Goal: Task Accomplishment & Management: Complete application form

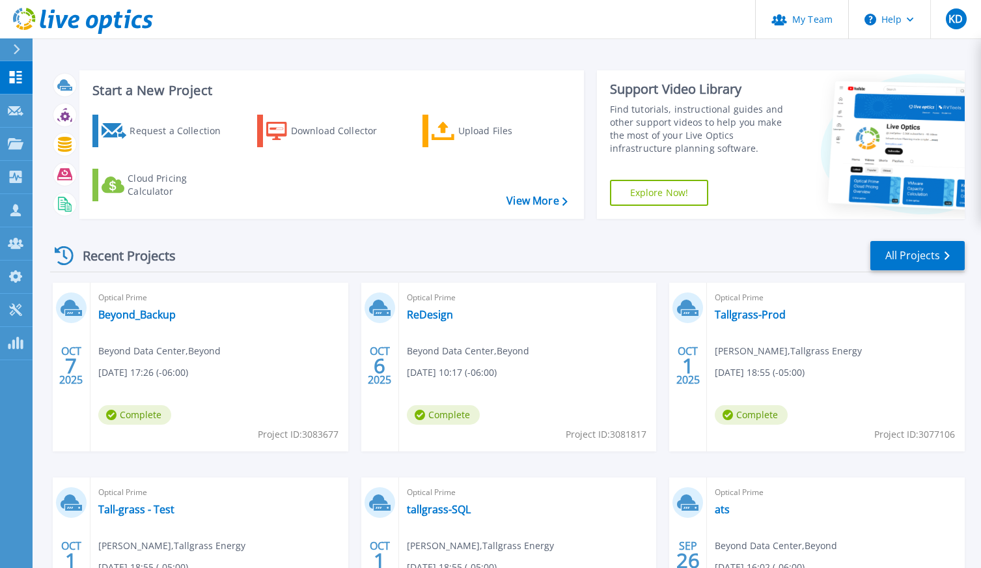
scroll to position [154, 0]
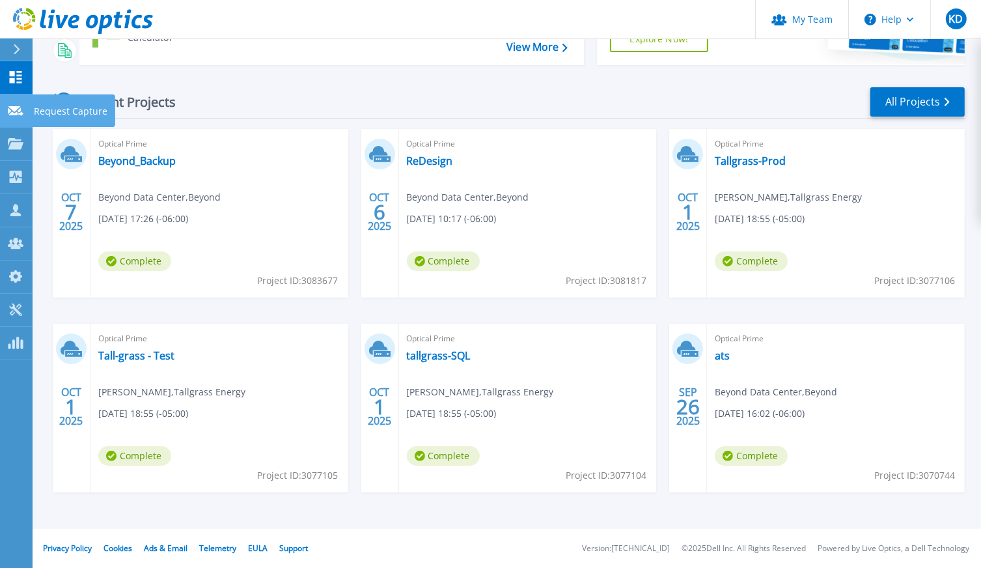
click at [19, 112] on icon at bounding box center [16, 111] width 16 height 10
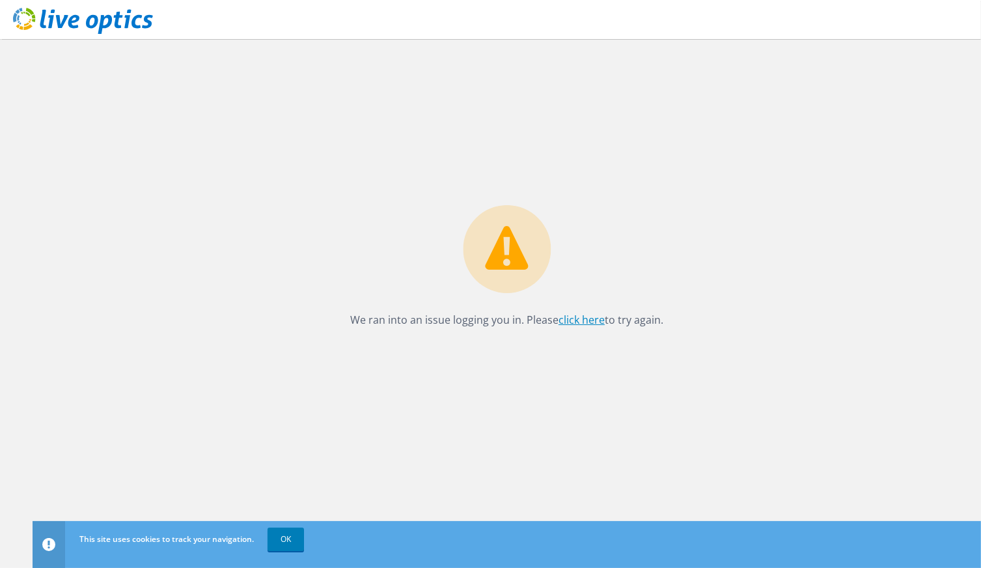
click at [578, 318] on link "click here" at bounding box center [582, 320] width 46 height 14
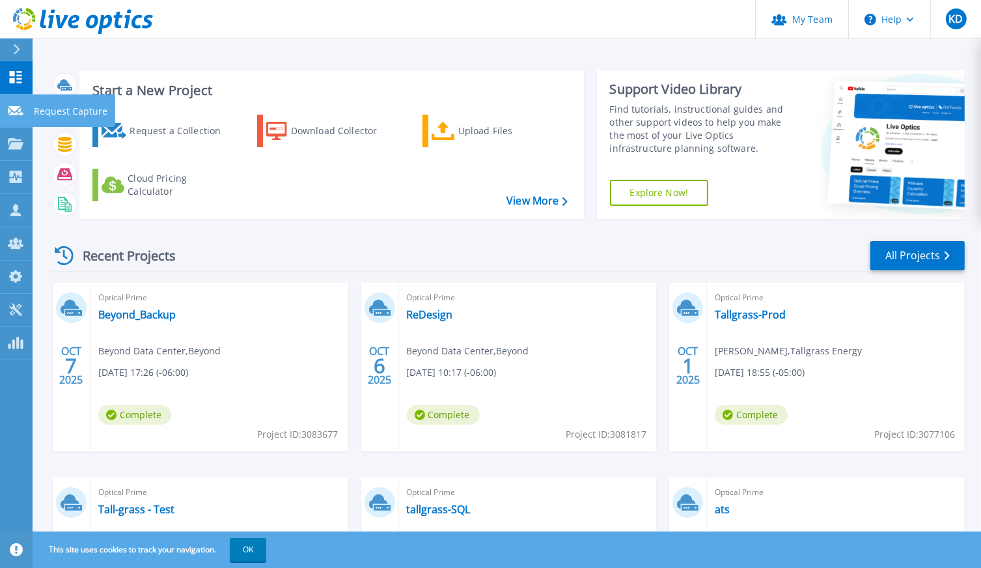
click at [17, 110] on icon at bounding box center [16, 111] width 16 height 10
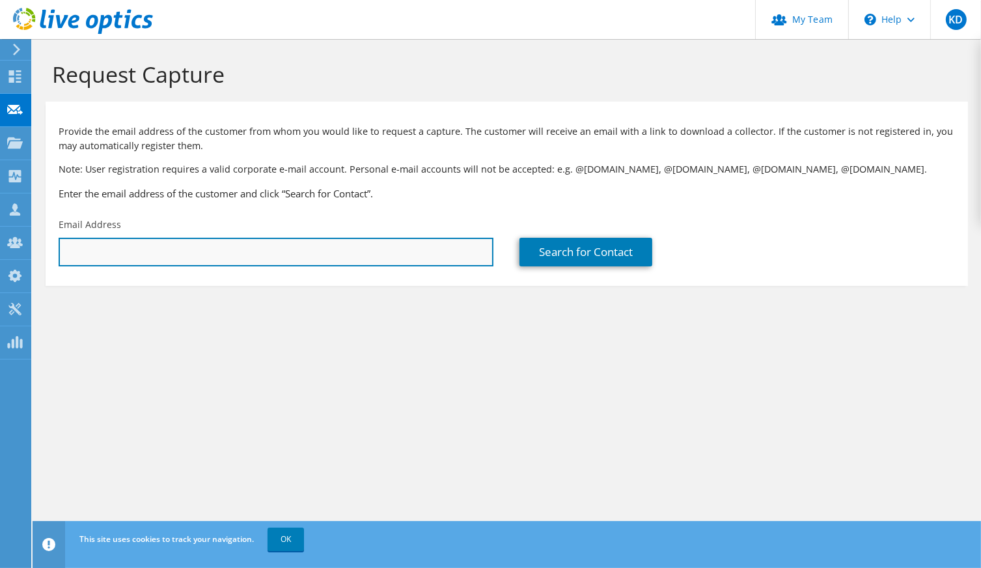
click at [197, 248] on input "text" at bounding box center [276, 252] width 435 height 29
paste input "jmoxley@grca.on.ca"
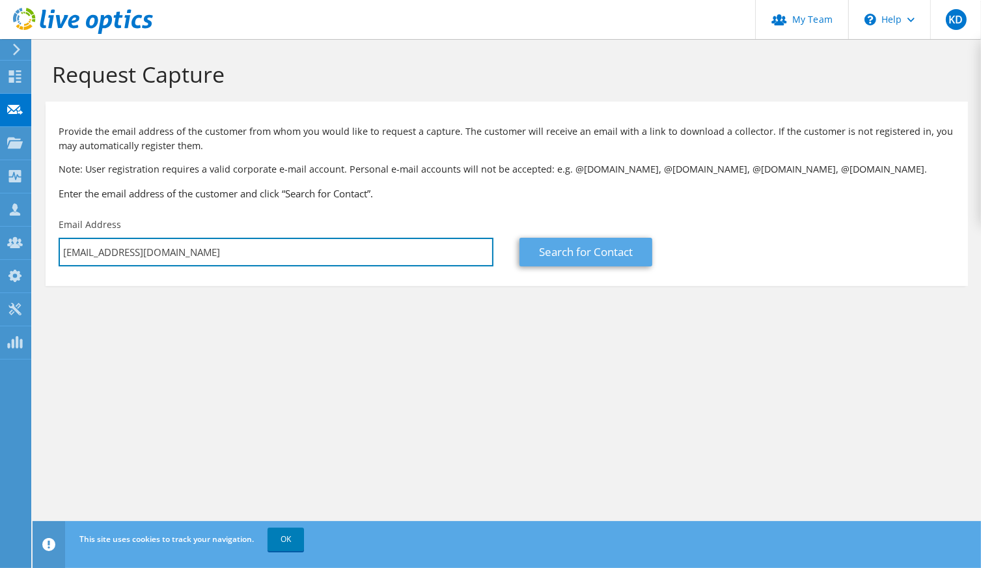
type input "jmoxley@grca.on.ca"
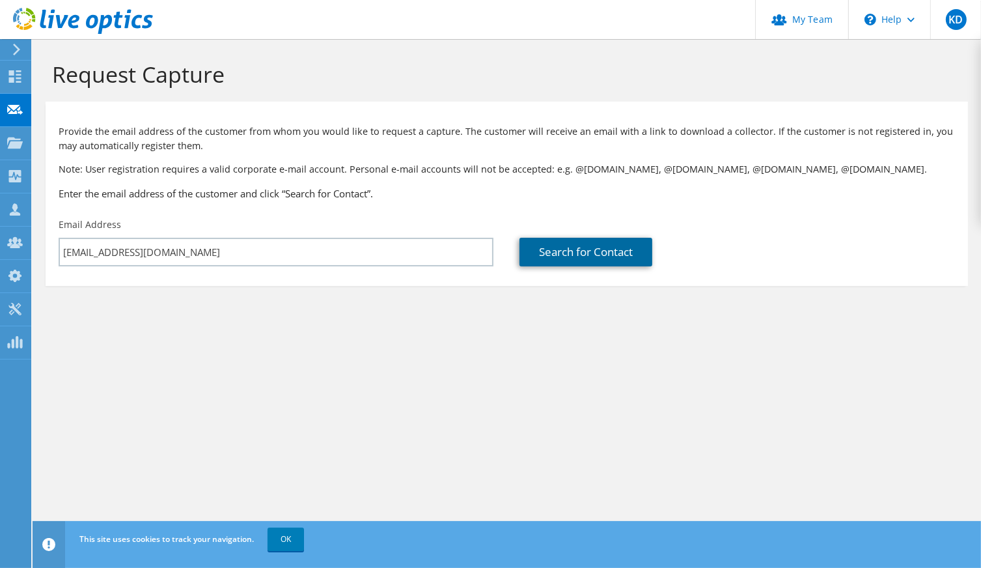
click at [584, 249] on link "Search for Contact" at bounding box center [586, 252] width 133 height 29
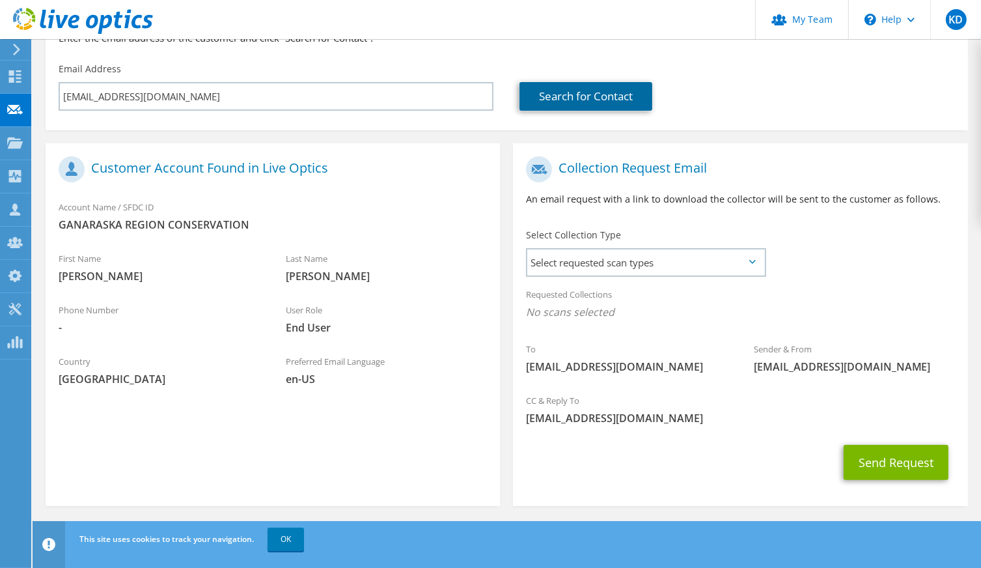
scroll to position [159, 0]
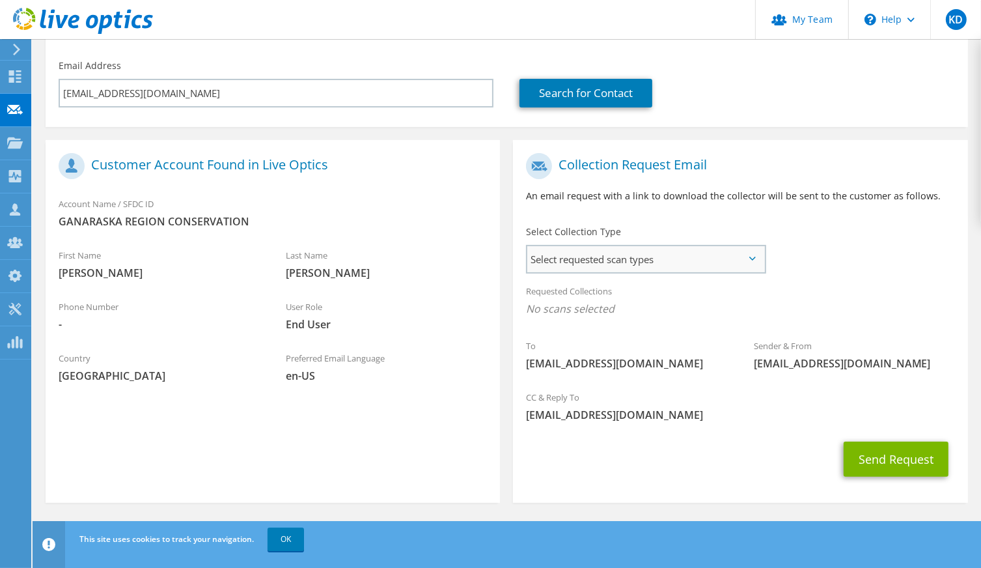
click at [596, 268] on span "Select requested scan types" at bounding box center [645, 259] width 237 height 26
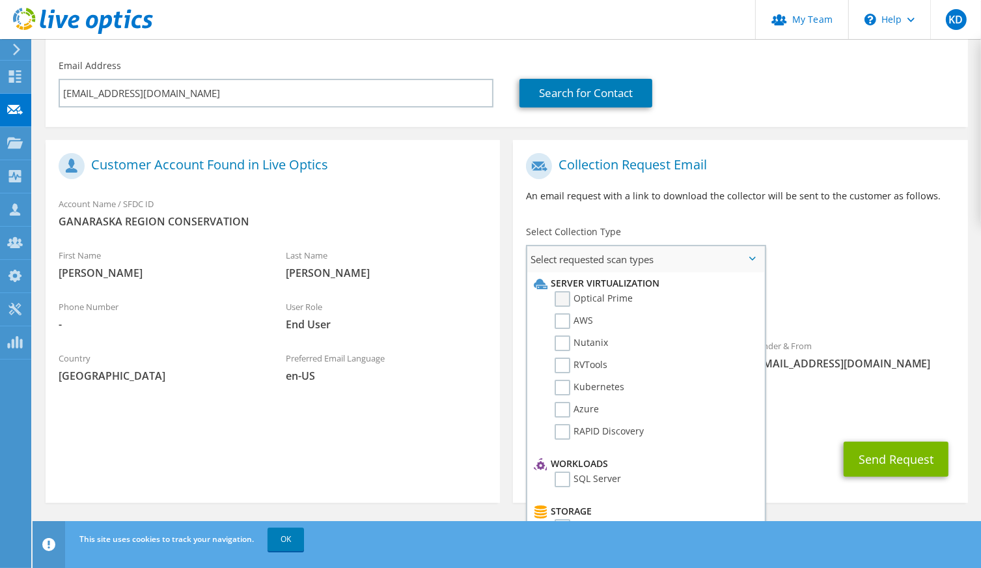
click at [591, 296] on label "Optical Prime" at bounding box center [594, 299] width 78 height 16
click at [0, 0] on input "Optical Prime" at bounding box center [0, 0] width 0 height 0
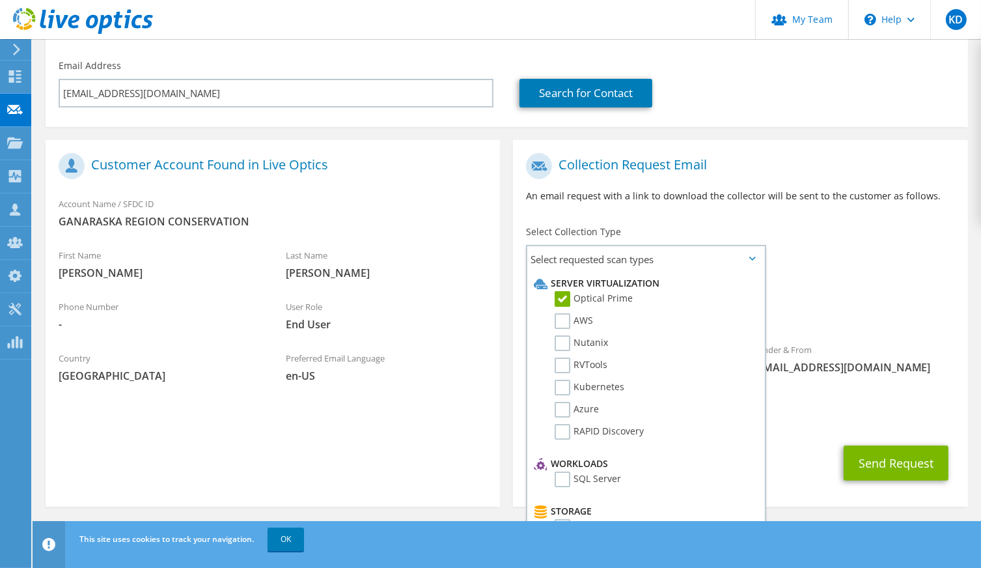
click at [800, 296] on div "Requested Collections No scans selected Optical Prime" at bounding box center [740, 303] width 454 height 52
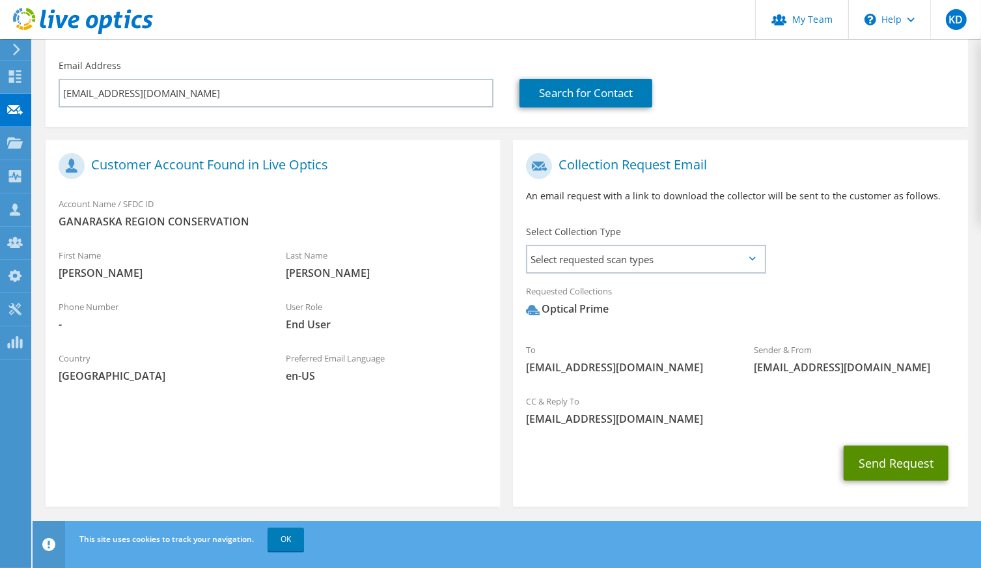
click at [861, 466] on button "Send Request" at bounding box center [896, 462] width 105 height 35
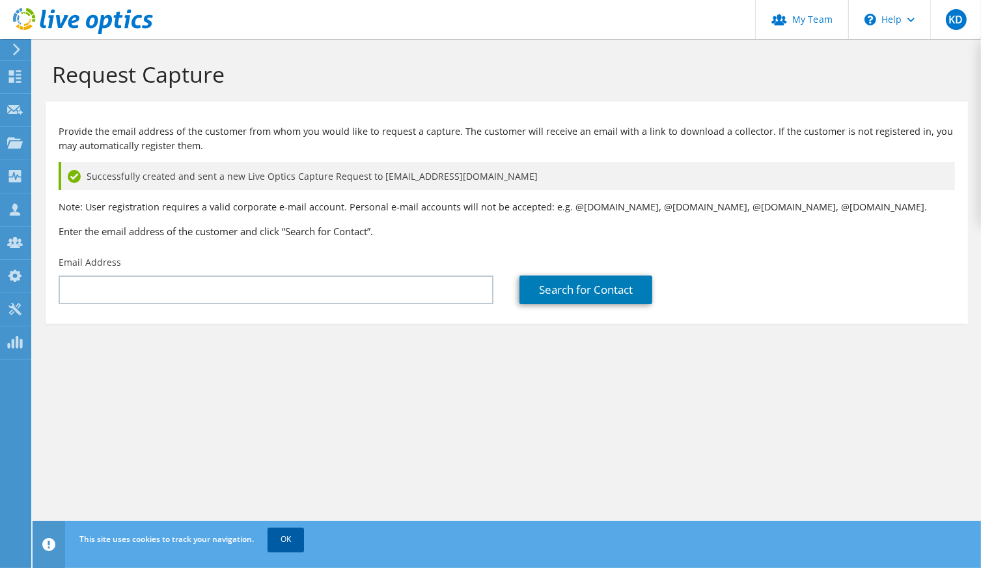
click at [292, 542] on link "OK" at bounding box center [286, 538] width 36 height 23
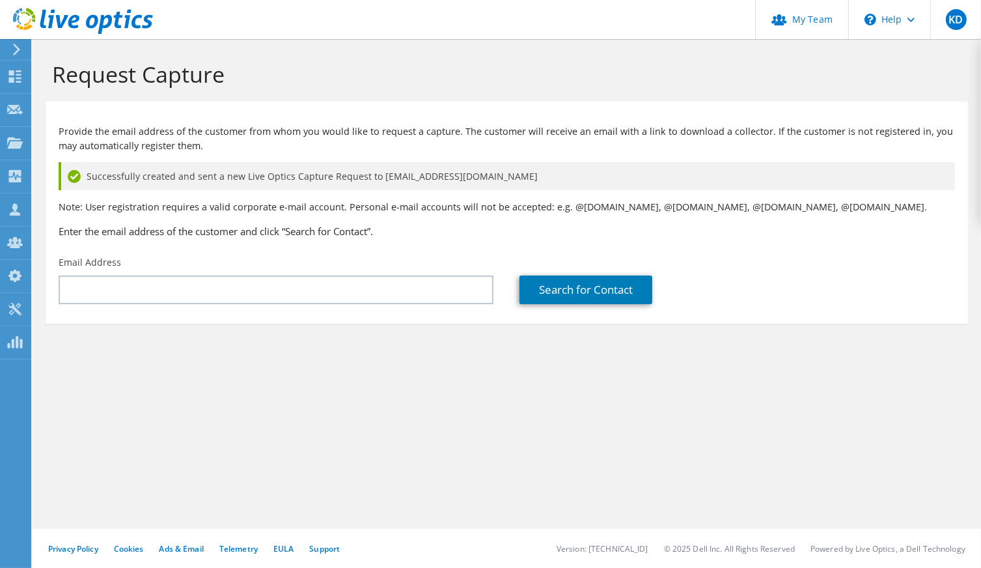
click at [298, 16] on header "KD Partner Team Admin Keith Dean kdean@redesign-group.com redesign My Profile L…" at bounding box center [490, 19] width 981 height 39
